Goal: Information Seeking & Learning: Learn about a topic

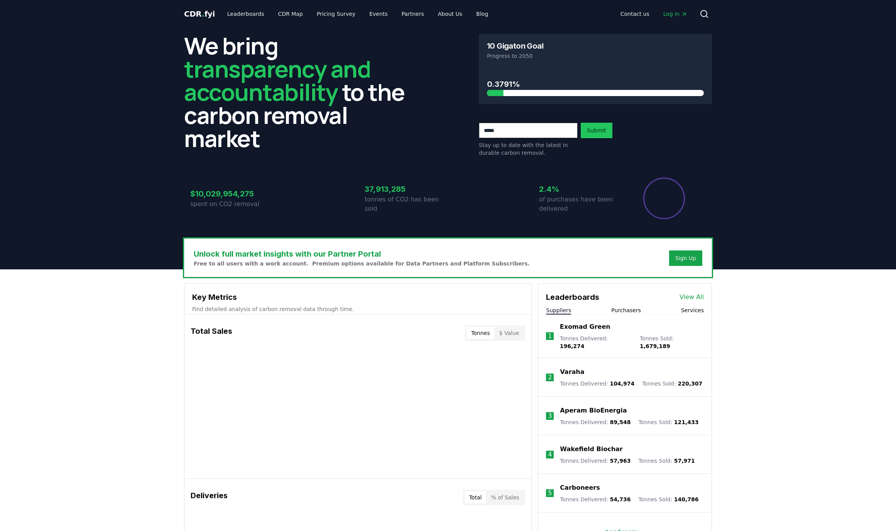
click at [503, 94] on body "CDR . fyi Leaderboards CDR Map Pricing Survey Events Partners About Us Blog Con…" at bounding box center [448, 505] width 896 height 1010
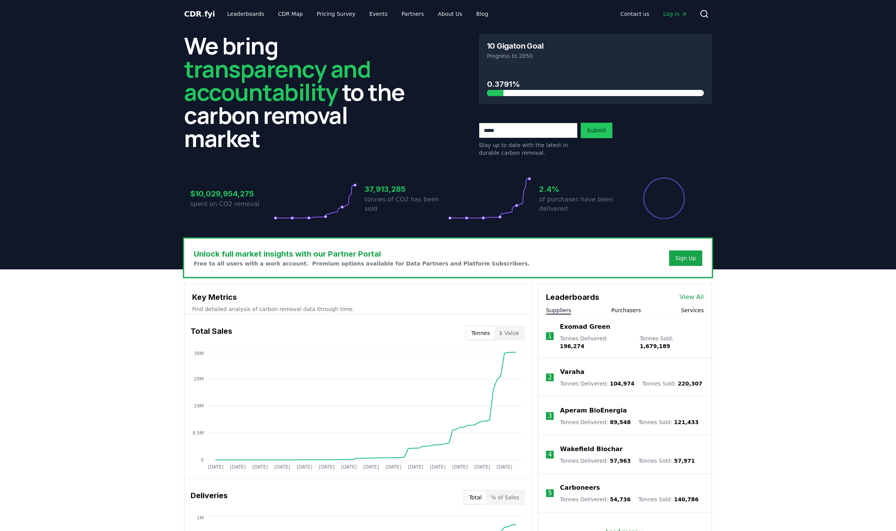
click at [505, 92] on div at bounding box center [595, 93] width 217 height 6
click at [261, 12] on link "Leaderboards" at bounding box center [245, 14] width 49 height 14
click at [254, 14] on link "Leaderboards" at bounding box center [245, 14] width 49 height 14
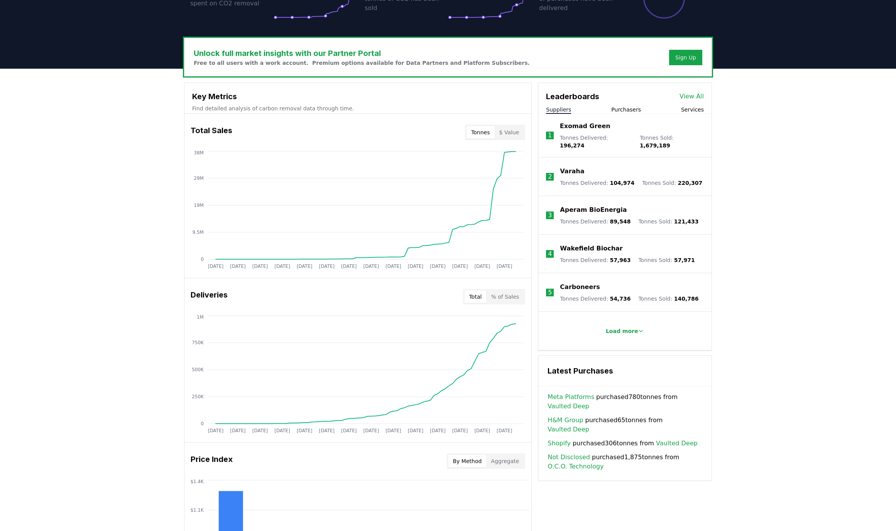
scroll to position [201, 0]
click at [502, 135] on button "$ Value" at bounding box center [508, 132] width 29 height 12
click at [473, 135] on button "Tonnes" at bounding box center [480, 132] width 28 height 12
click at [506, 293] on button "% of Sales" at bounding box center [504, 296] width 37 height 12
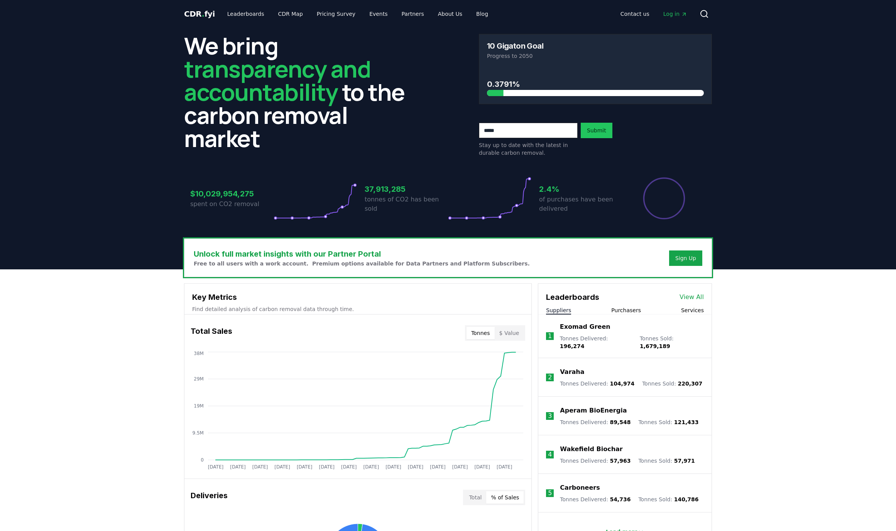
scroll to position [0, 0]
click at [288, 9] on link "CDR Map" at bounding box center [290, 14] width 37 height 14
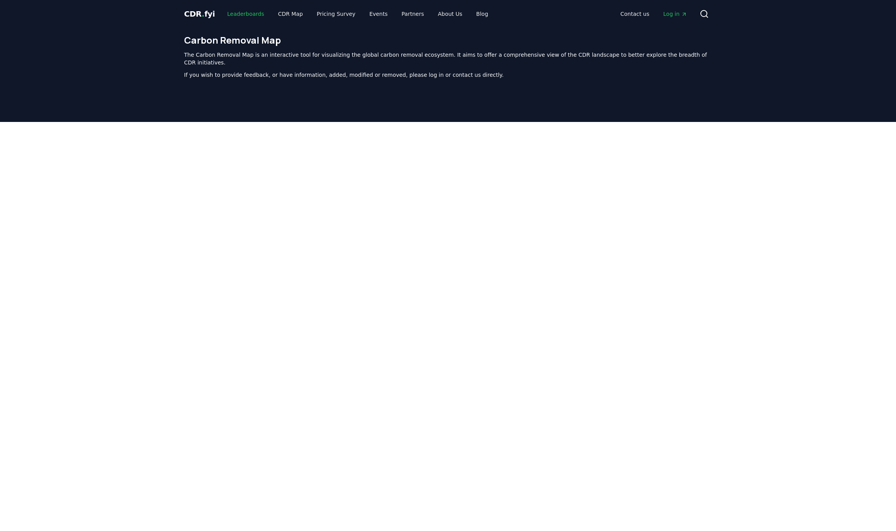
click at [236, 13] on link "Leaderboards" at bounding box center [245, 14] width 49 height 14
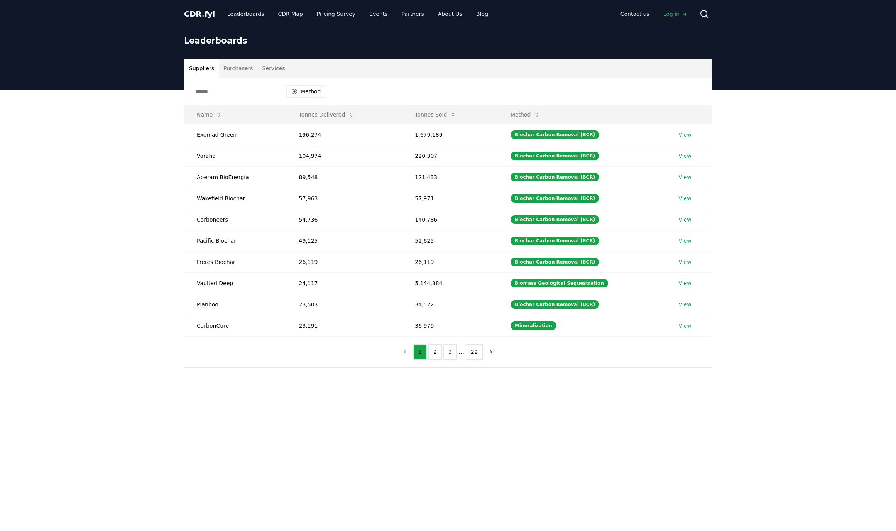
click at [275, 69] on button "Services" at bounding box center [274, 68] width 32 height 19
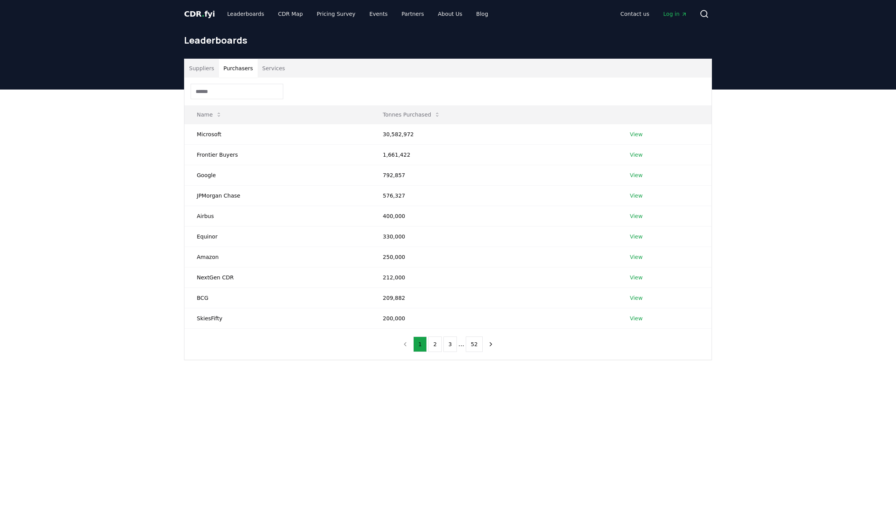
click at [238, 64] on button "Purchasers" at bounding box center [238, 68] width 39 height 19
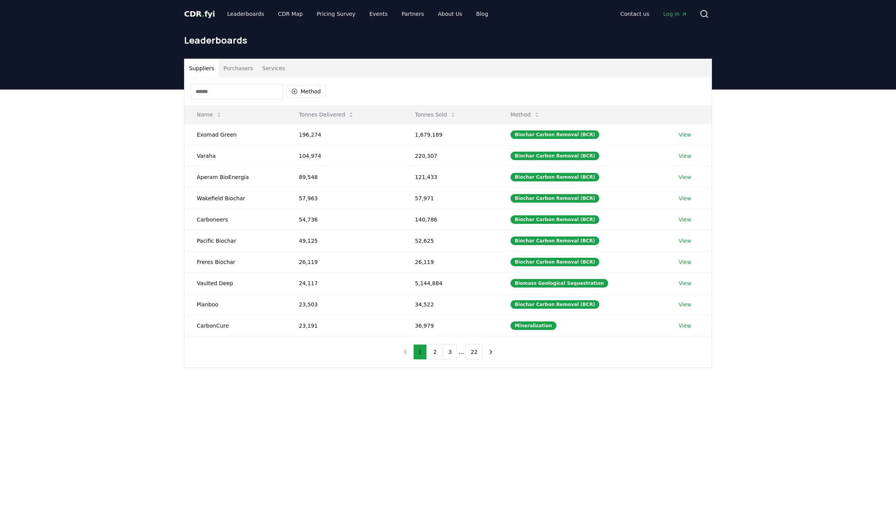
click at [200, 67] on button "Suppliers" at bounding box center [201, 68] width 34 height 19
